Goal: Information Seeking & Learning: Learn about a topic

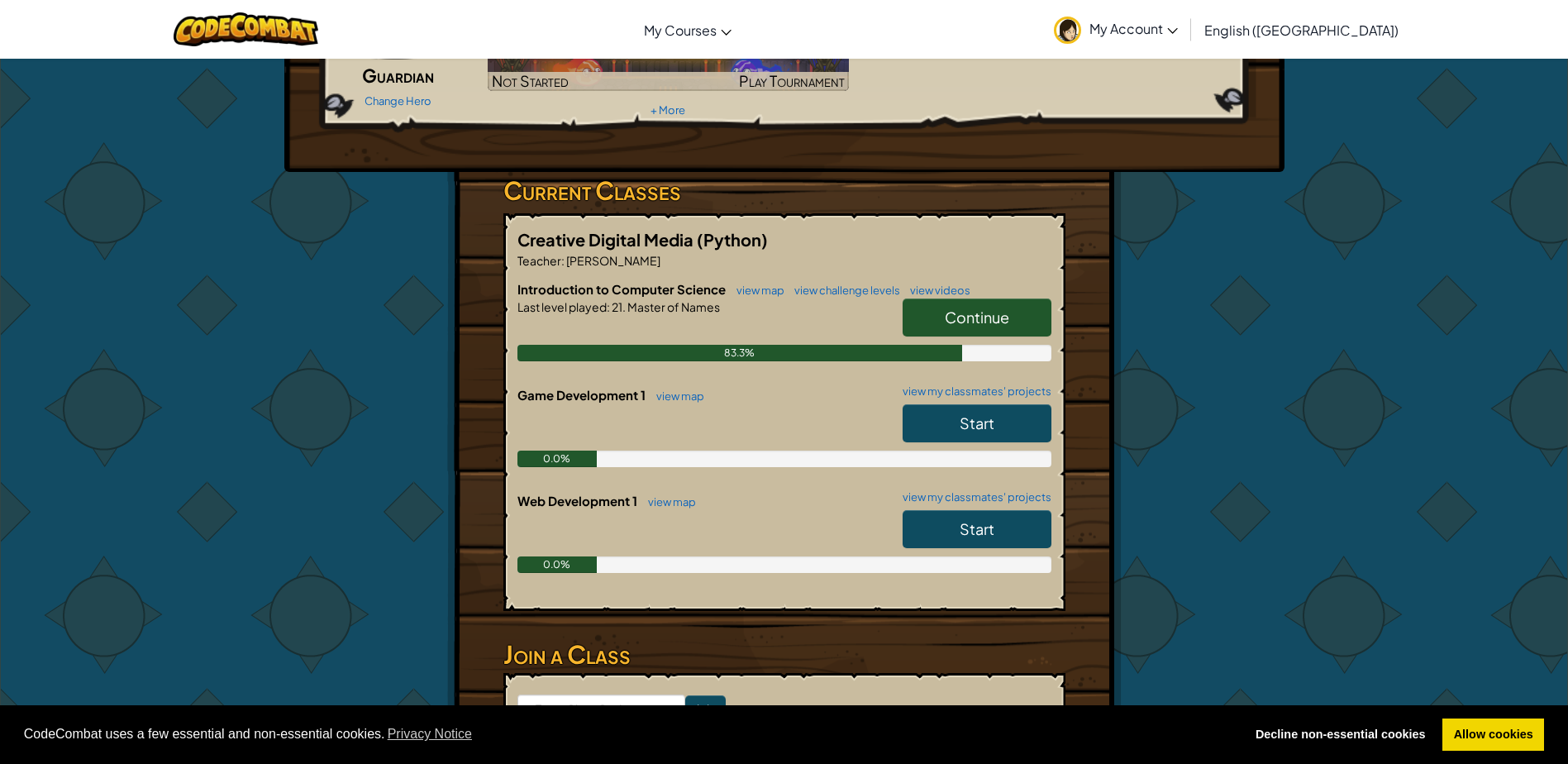
scroll to position [165, 0]
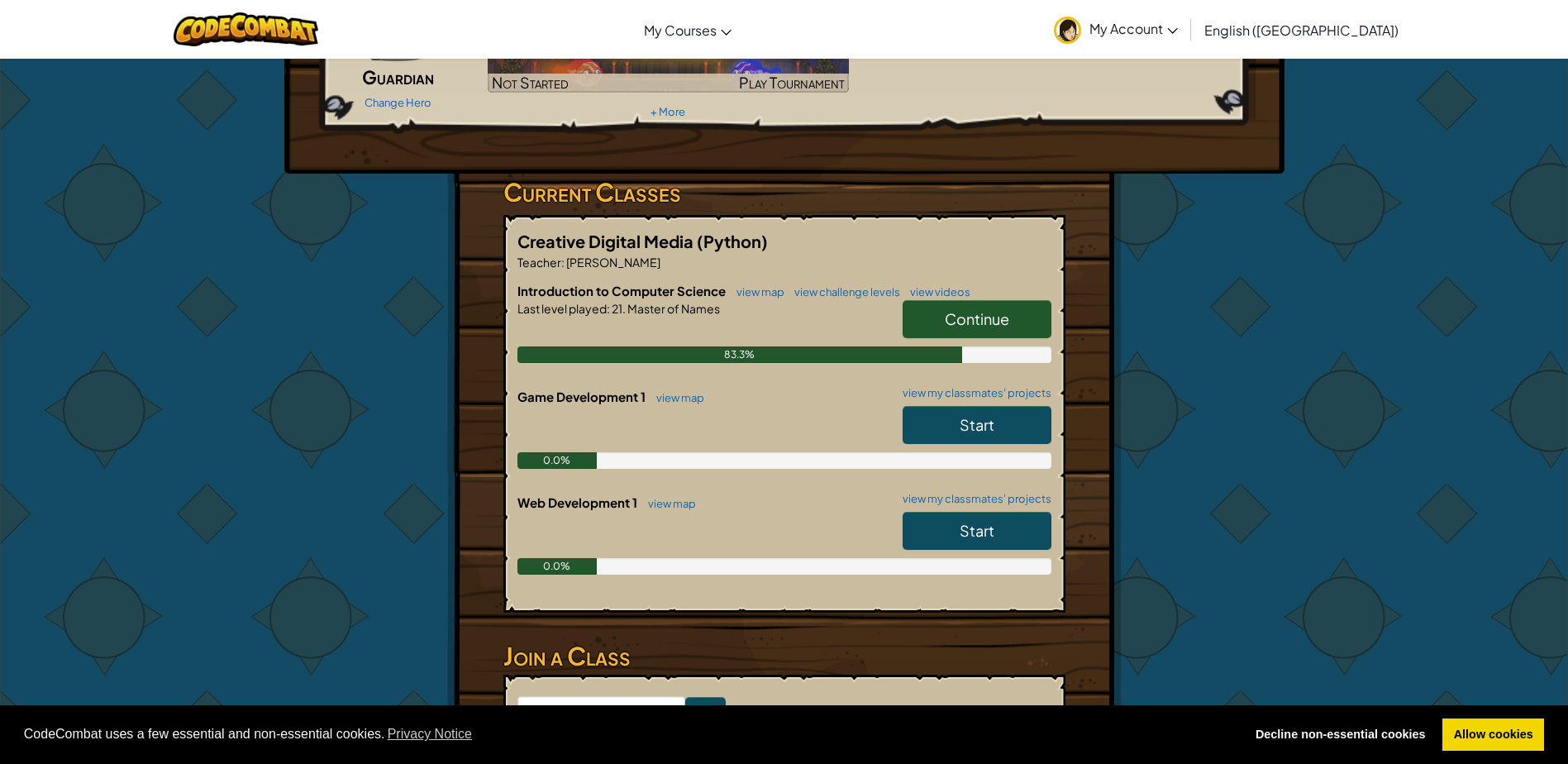
click at [966, 540] on link "Start" at bounding box center [977, 531] width 149 height 38
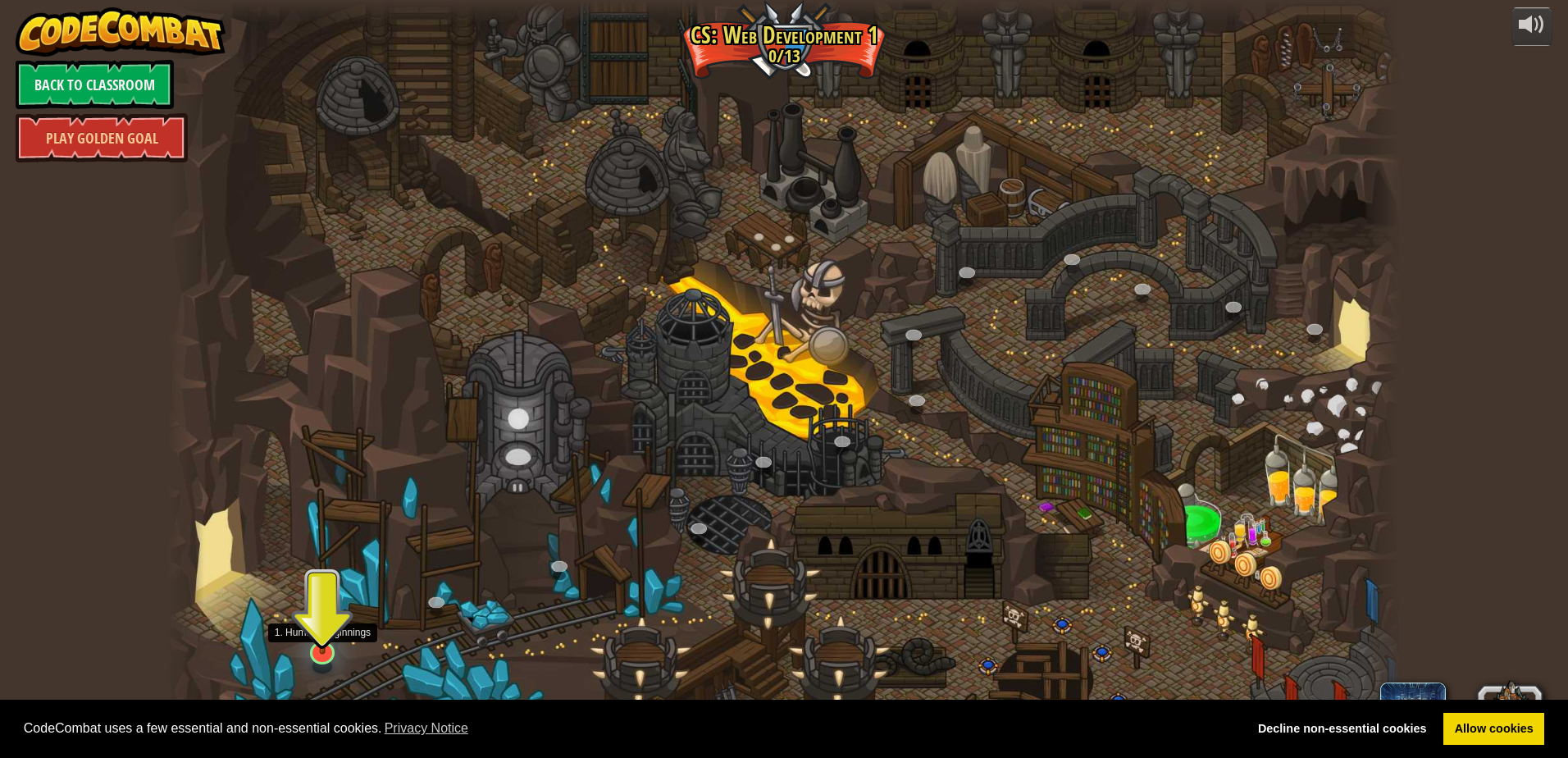
click at [318, 622] on img at bounding box center [323, 616] width 33 height 77
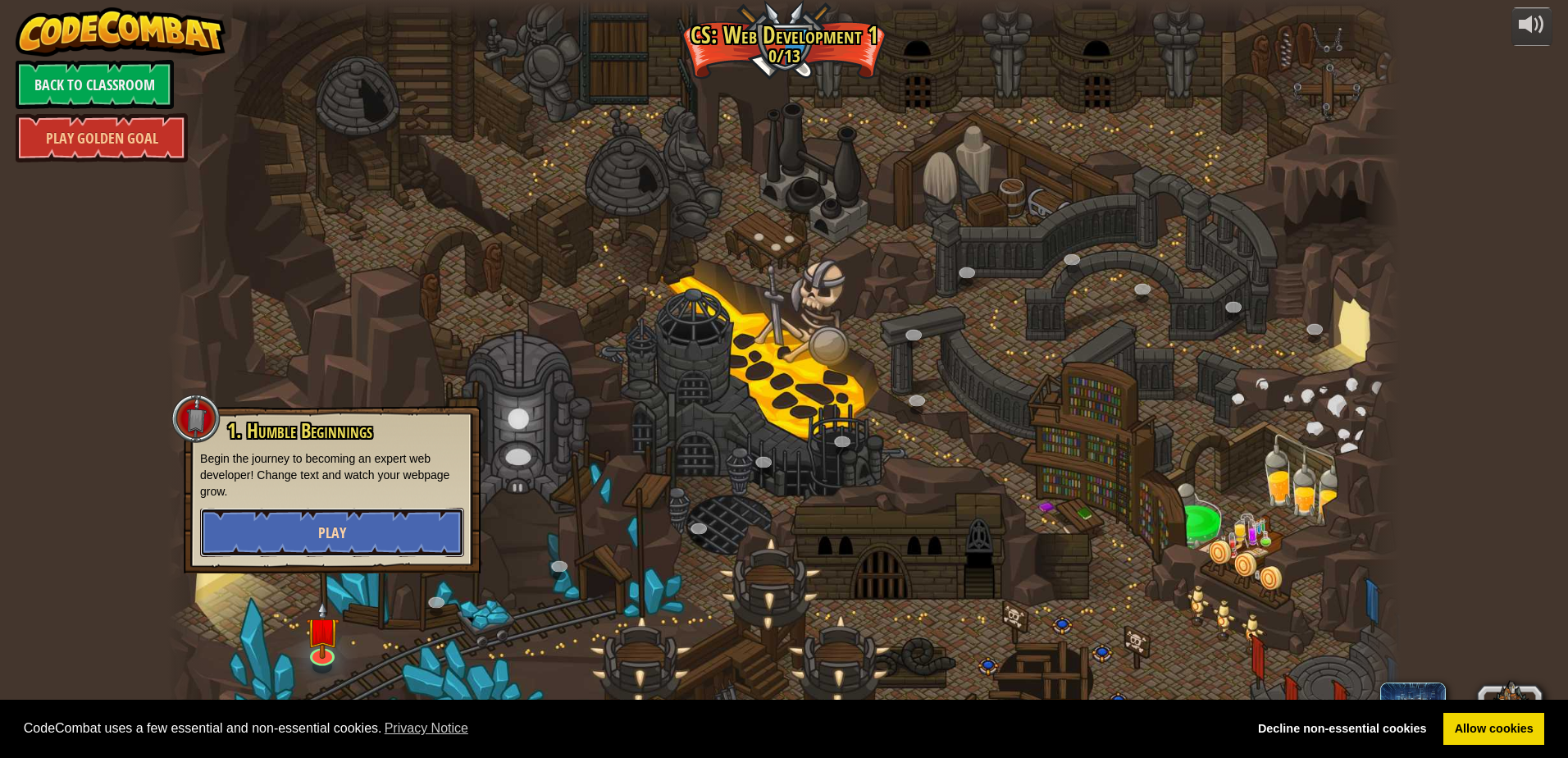
click at [373, 522] on button "Play" at bounding box center [332, 533] width 264 height 49
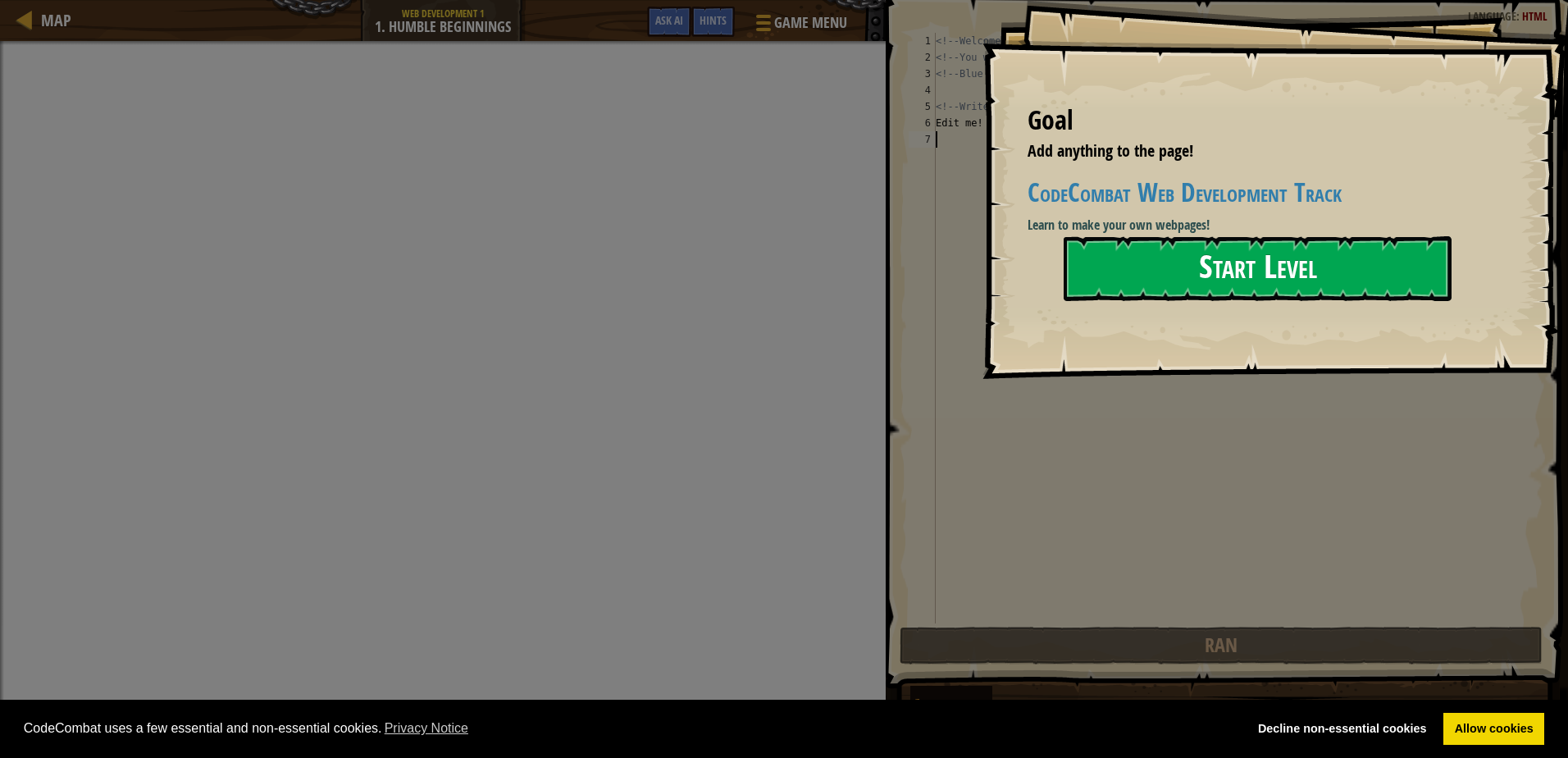
click at [1286, 271] on button "Start Level" at bounding box center [1257, 269] width 388 height 65
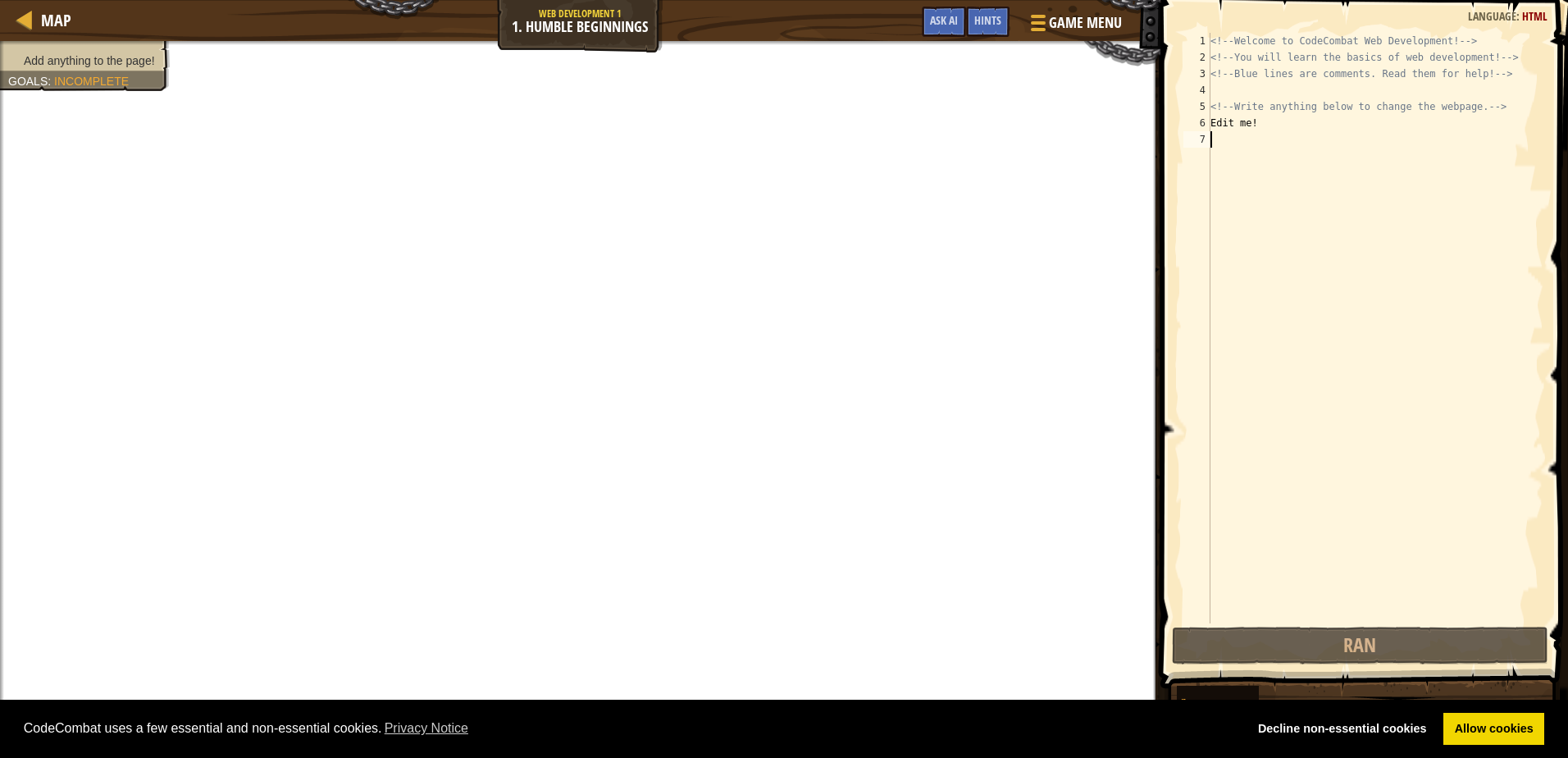
type textarea "a"
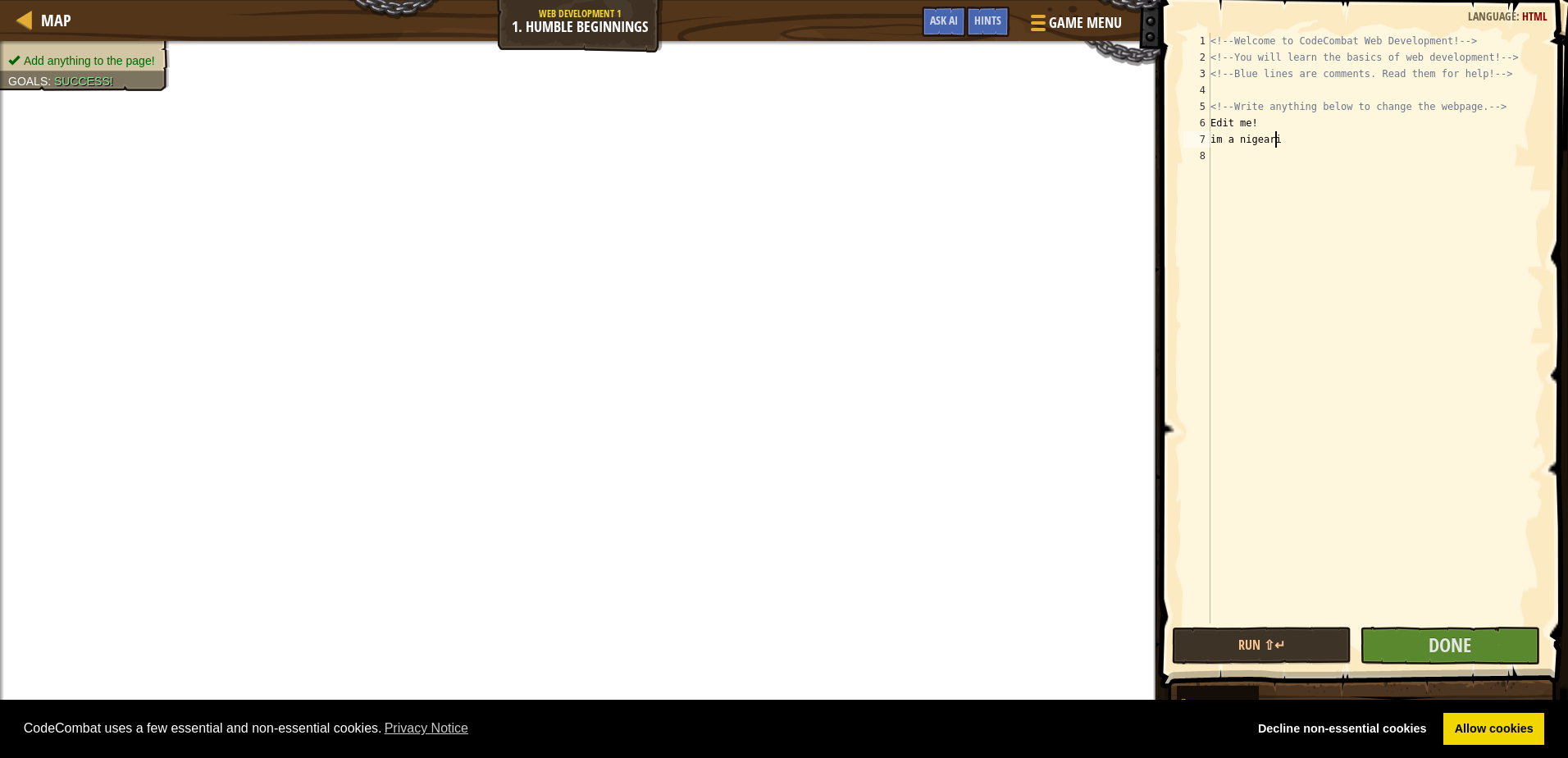
scroll to position [7, 5]
type textarea "im a nigerian"
click at [1254, 138] on div "<!-- Welcome to CodeCombat Web Development! --> <!-- You will learn the basics …" at bounding box center [1375, 344] width 336 height 623
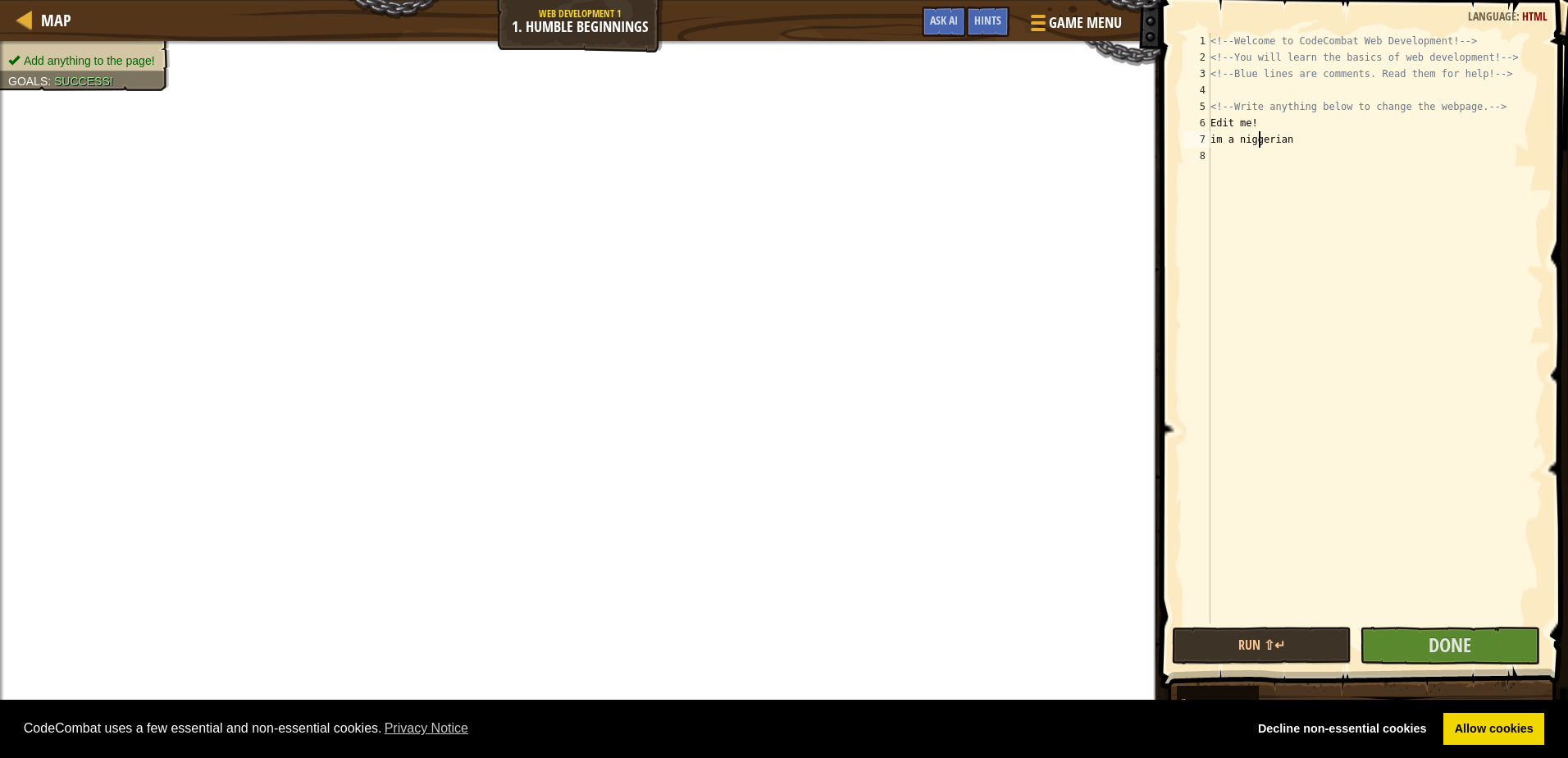
type textarea "im a nigerian"
type textarea "im a person"
click at [1441, 644] on span "Done" at bounding box center [1449, 645] width 42 height 26
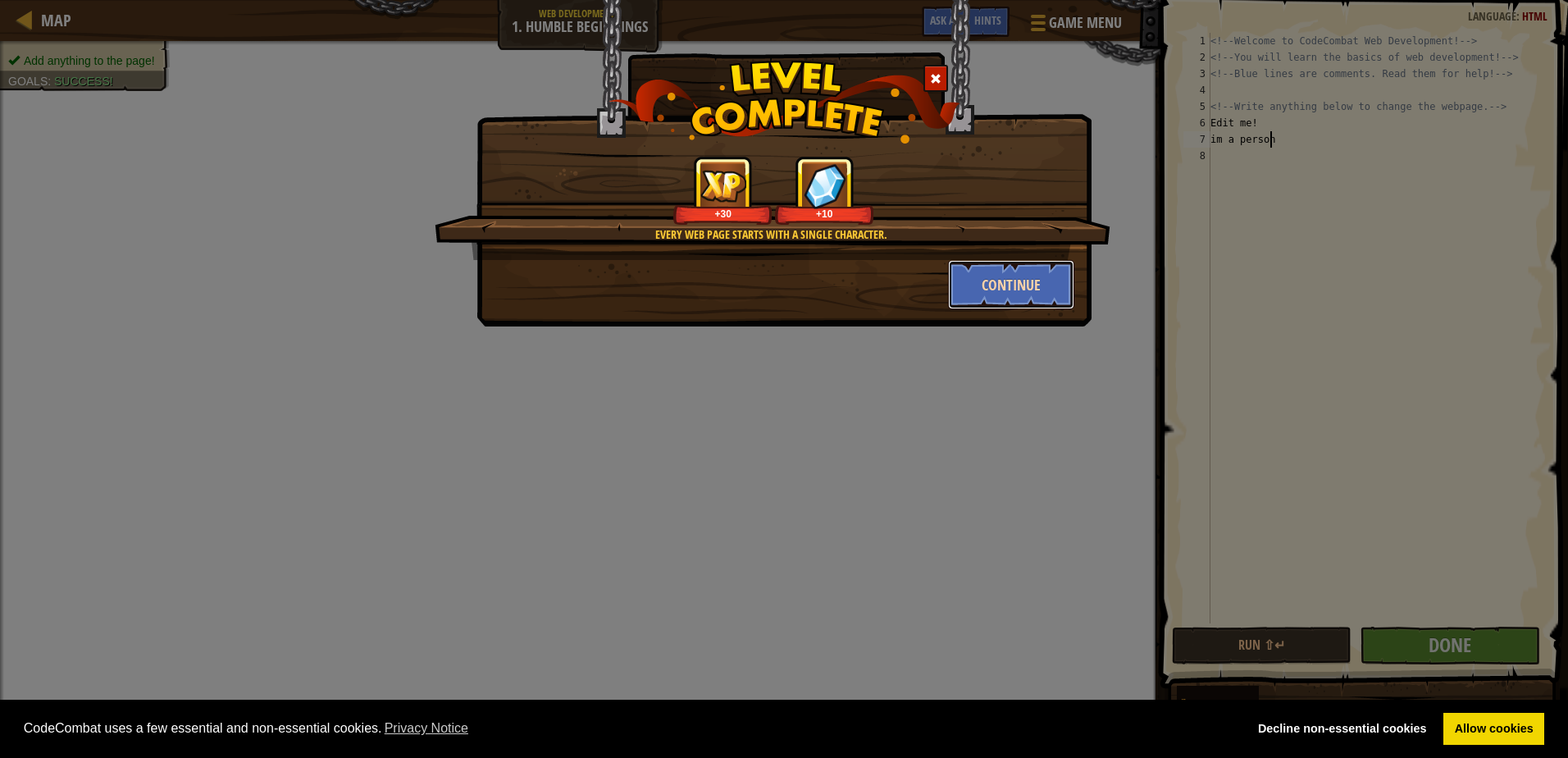
click at [992, 291] on button "Continue" at bounding box center [1011, 284] width 127 height 49
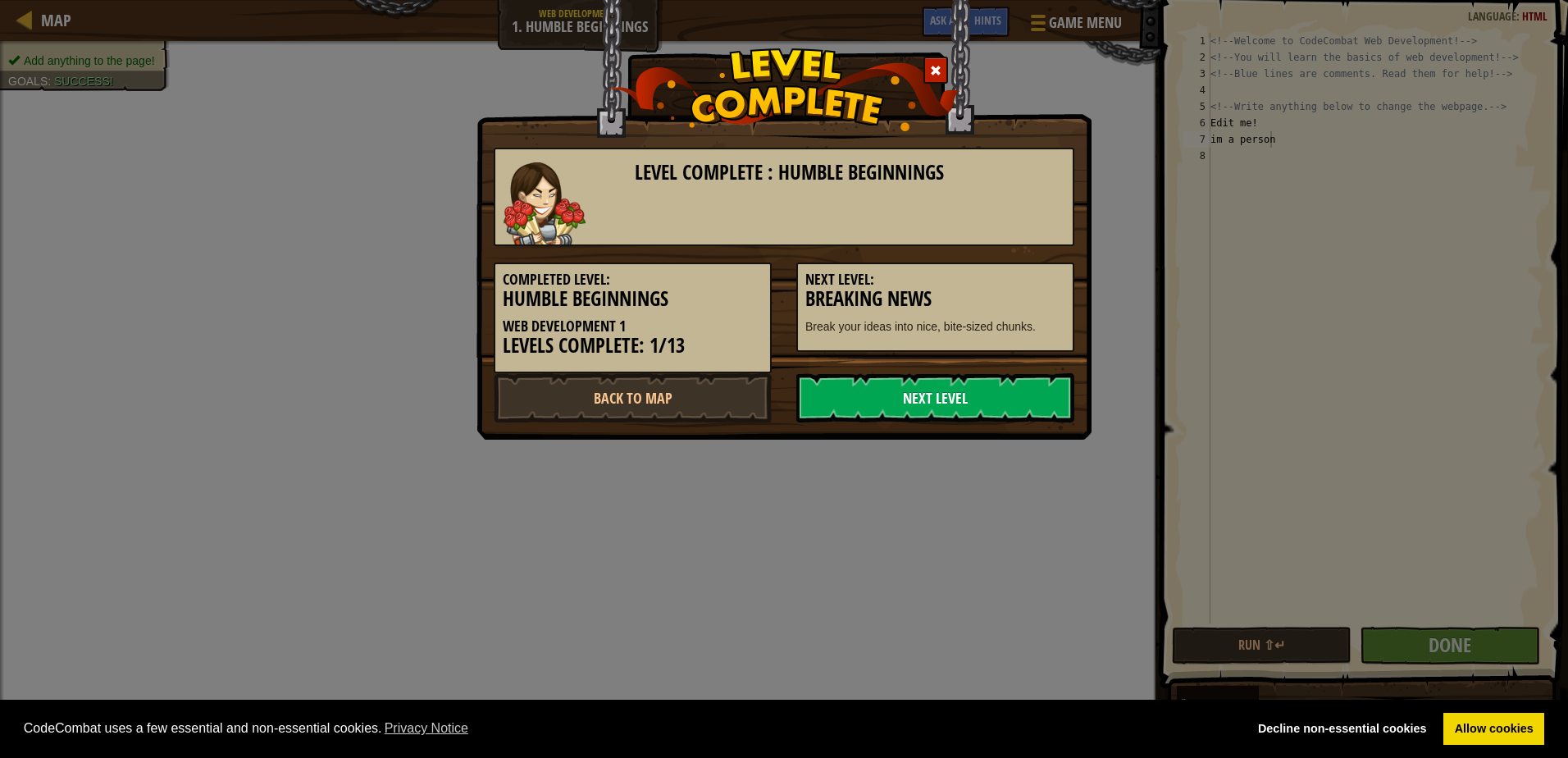
click at [817, 385] on link "Next Level" at bounding box center [935, 398] width 278 height 49
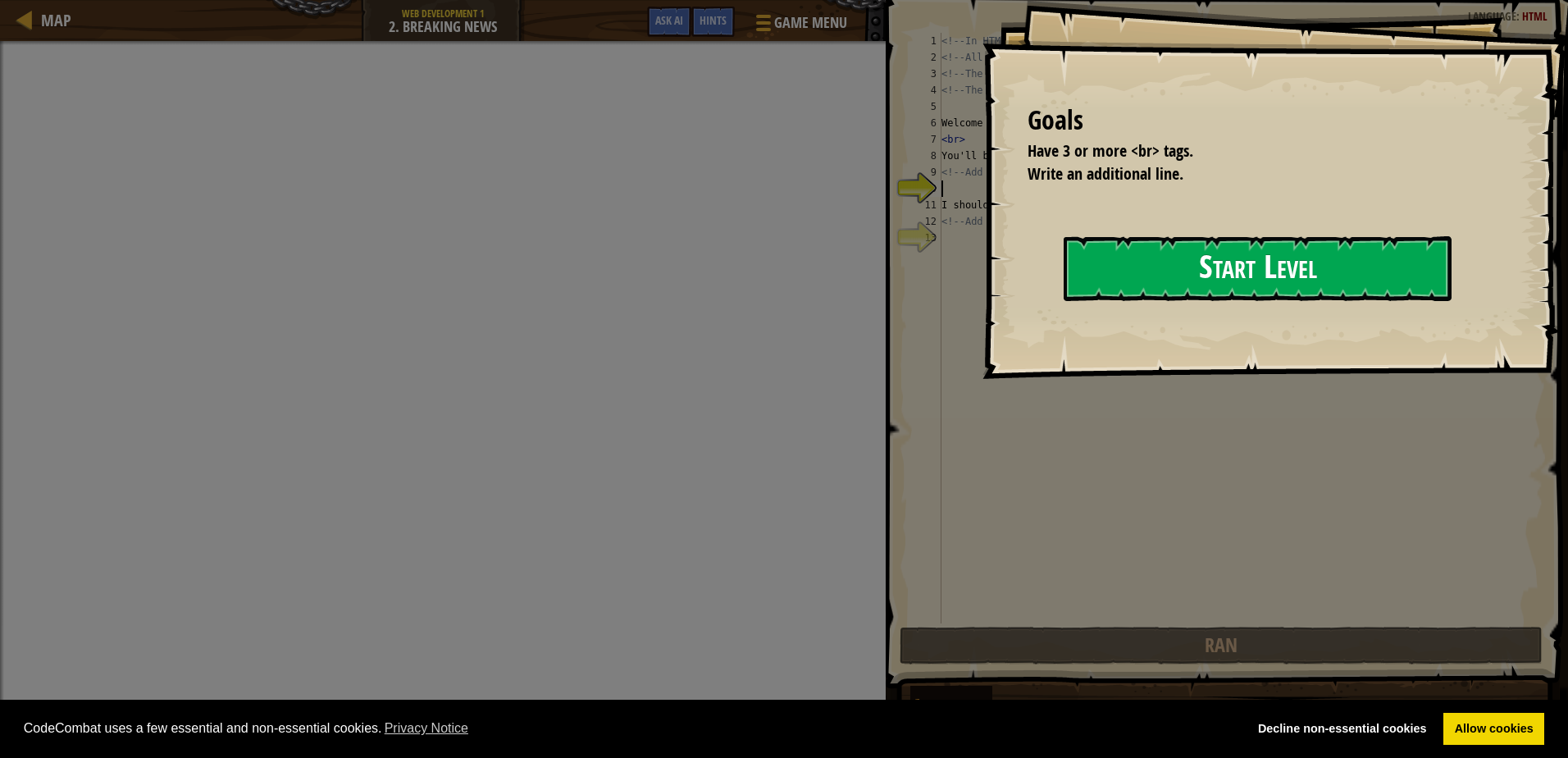
click at [1064, 301] on button "Start Level" at bounding box center [1257, 269] width 388 height 65
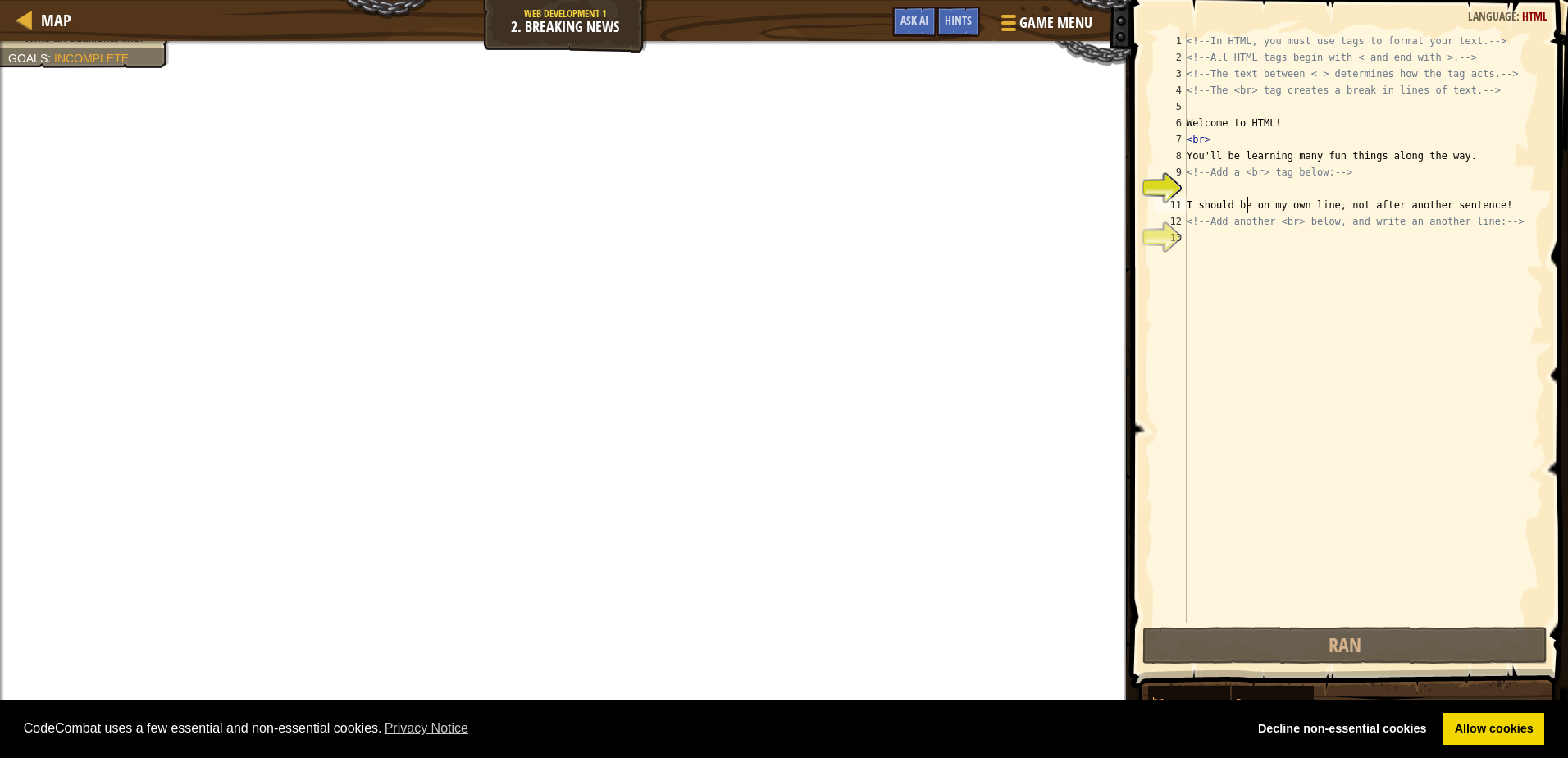
click at [1247, 198] on div "<!-- In HTML, you must use tags to format your text. --> <!-- All HTML tags beg…" at bounding box center [1363, 344] width 360 height 623
type textarea "I should be on my own line, not after another sentence!"
click at [1251, 187] on div "<!-- In HTML, you must use tags to format your text. --> <!-- All HTML tags beg…" at bounding box center [1363, 344] width 360 height 623
drag, startPoint x: 1307, startPoint y: 198, endPoint x: 1323, endPoint y: 278, distance: 81.6
click at [1323, 278] on div "<!-- In HTML, you must use tags to format your text. --> <!-- All HTML tags beg…" at bounding box center [1363, 344] width 360 height 623
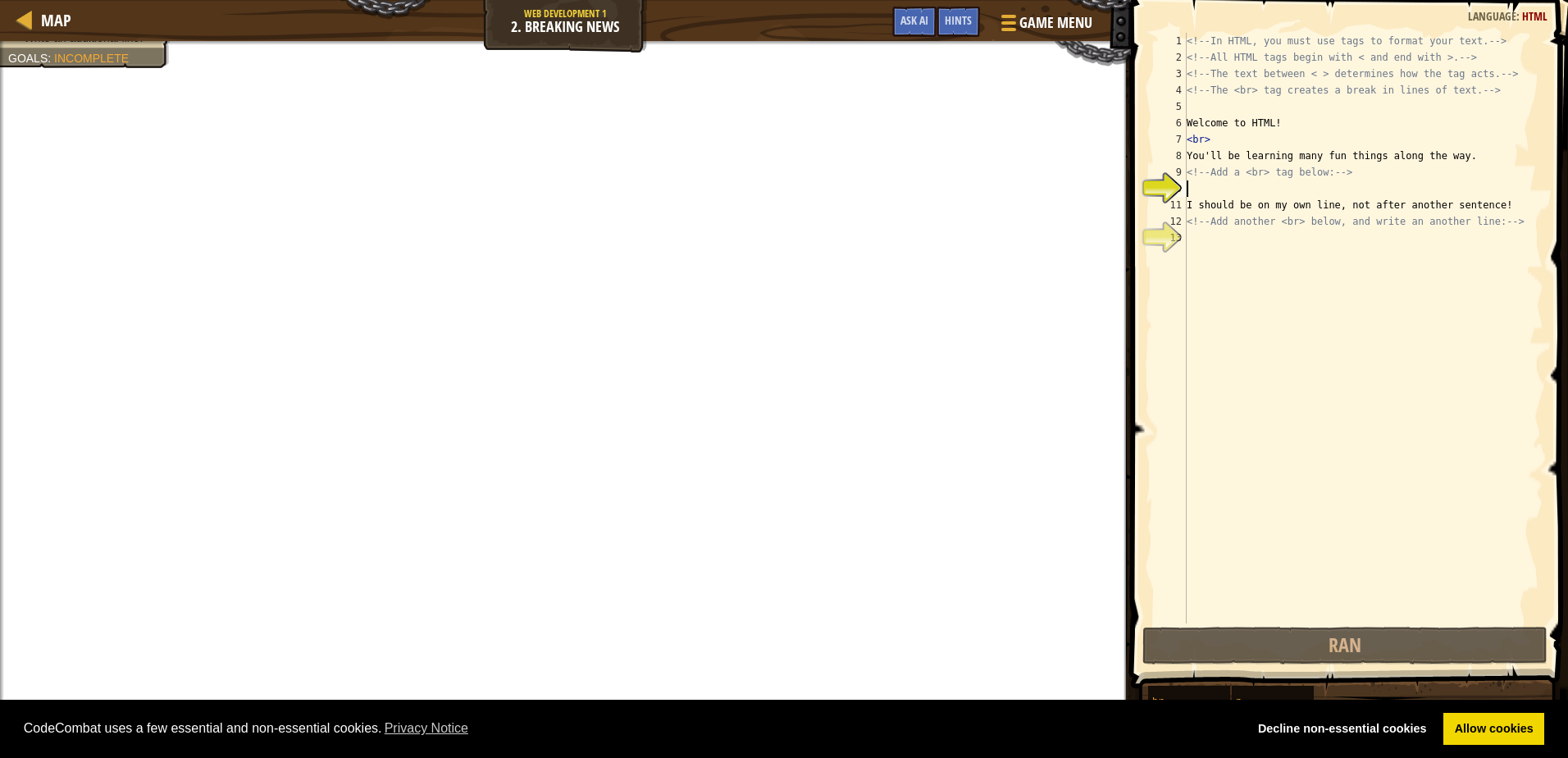
type textarea "<!-- Add another <br> below, and write an another line: -->"
